Goal: Information Seeking & Learning: Learn about a topic

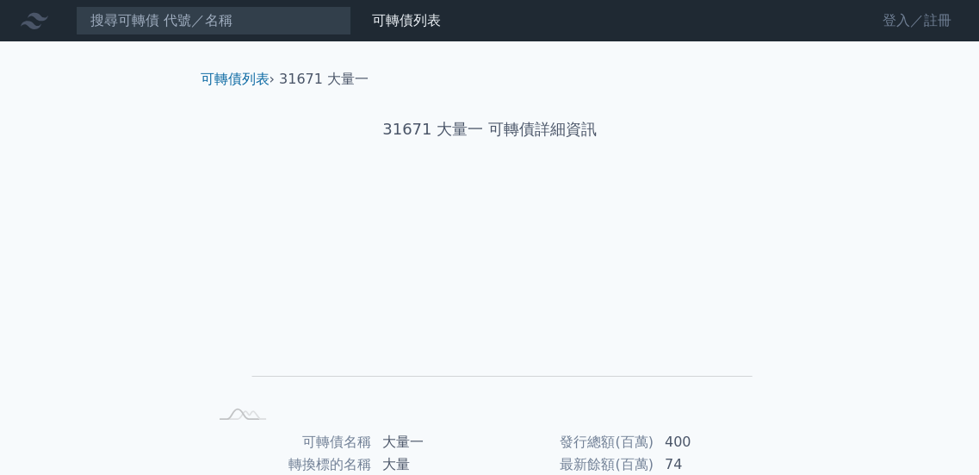
click at [904, 15] on link "登入／註冊" at bounding box center [917, 21] width 96 height 28
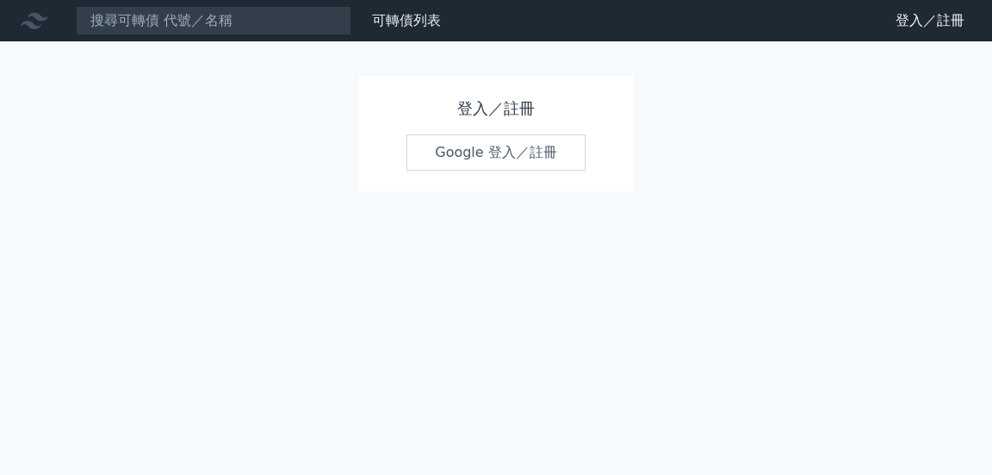
click at [535, 153] on link "Google 登入／註冊" at bounding box center [496, 152] width 179 height 36
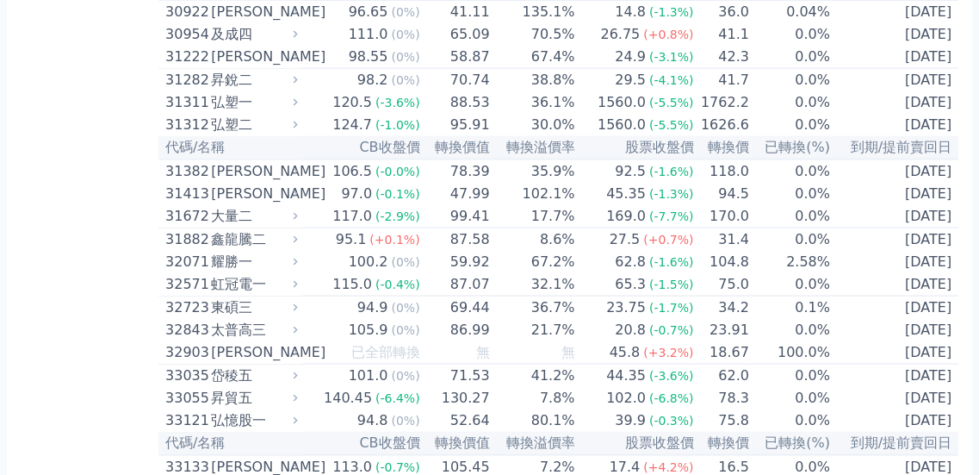
scroll to position [2891, 0]
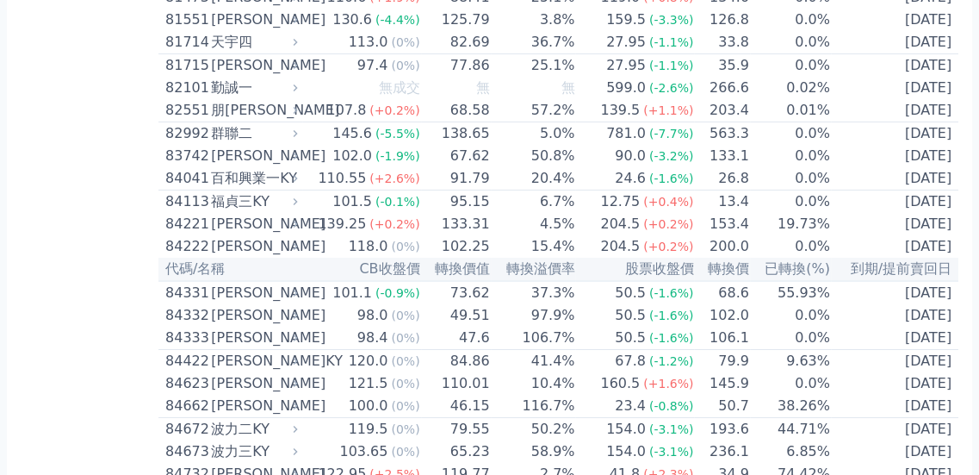
scroll to position [9605, 0]
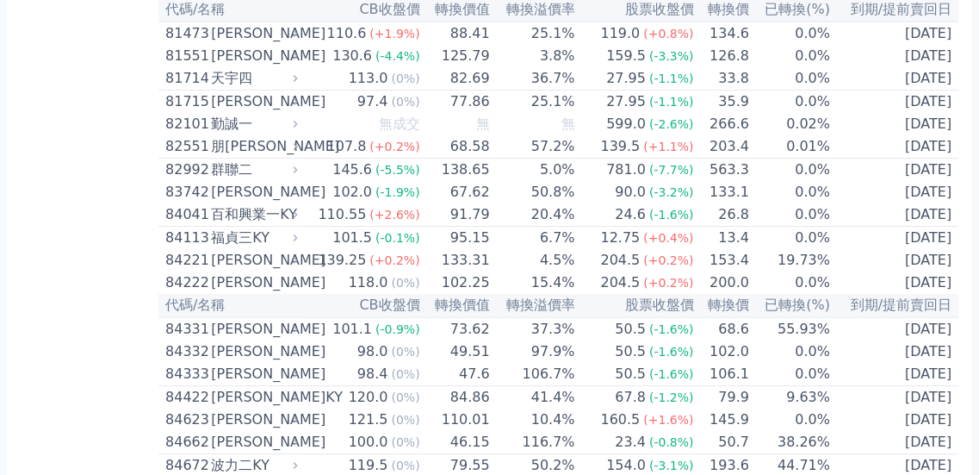
scroll to position [10132, 0]
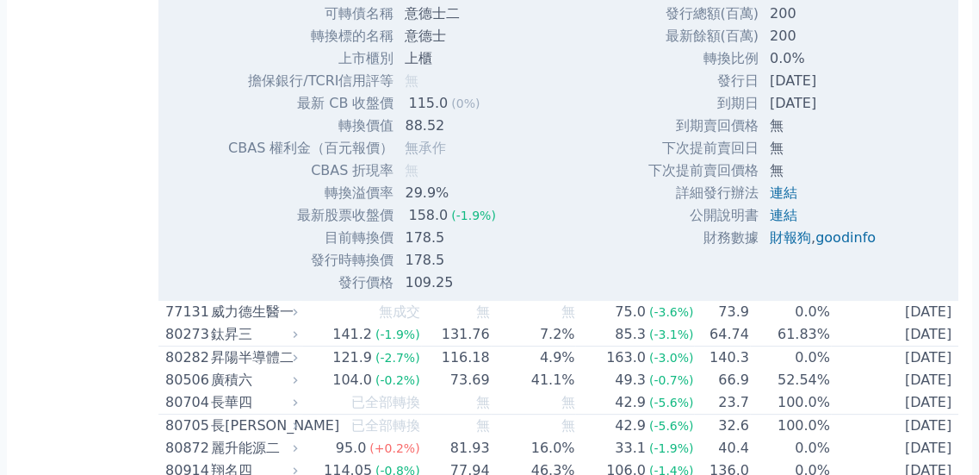
scroll to position [10131, 0]
